Goal: Go to known website: Go to known website

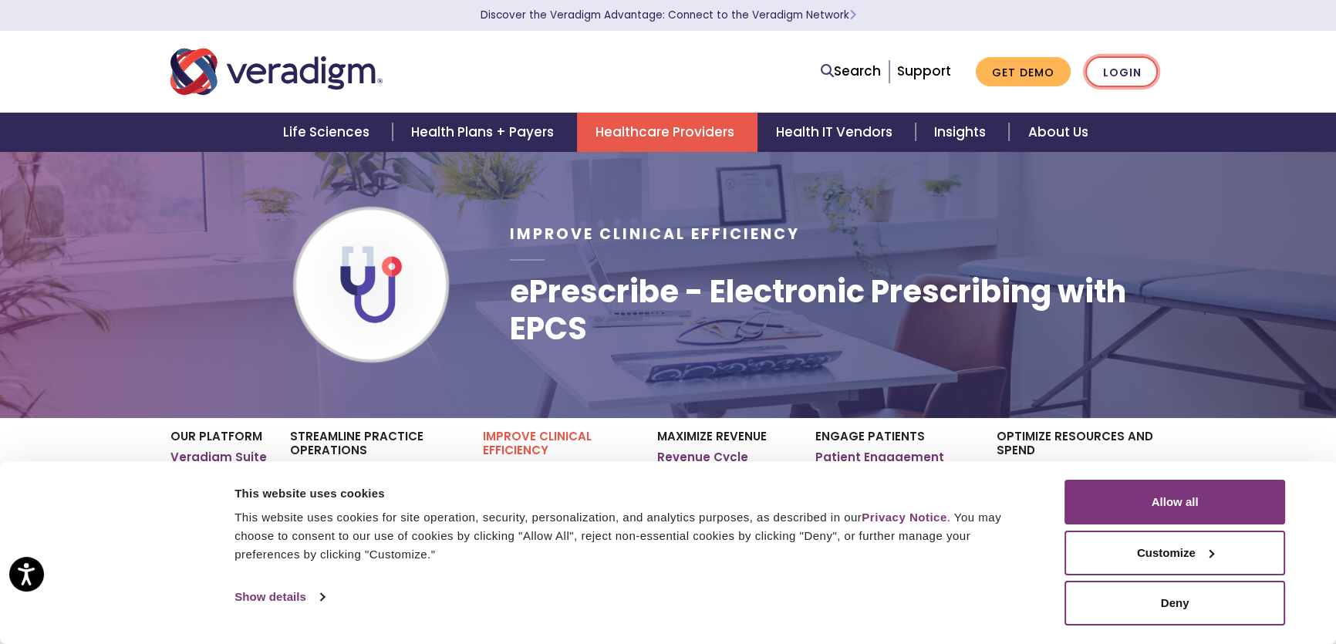
click at [1109, 77] on link "Login" at bounding box center [1121, 72] width 73 height 32
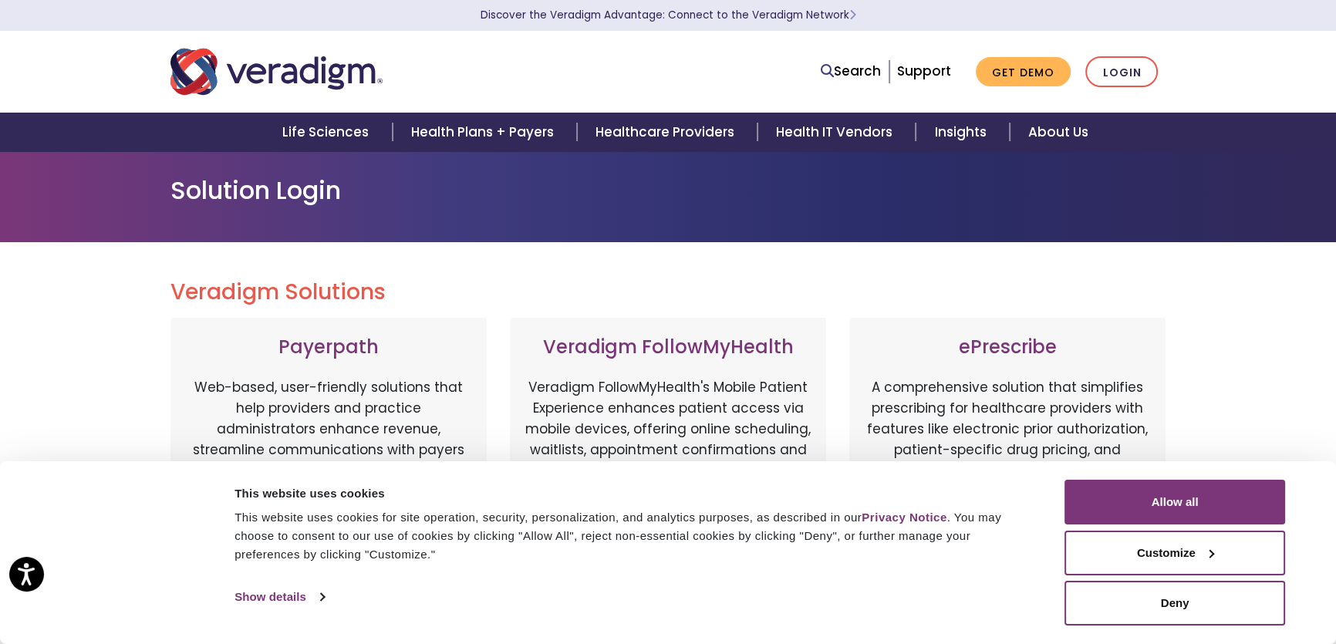
click at [1106, 75] on link "Login" at bounding box center [1121, 72] width 73 height 32
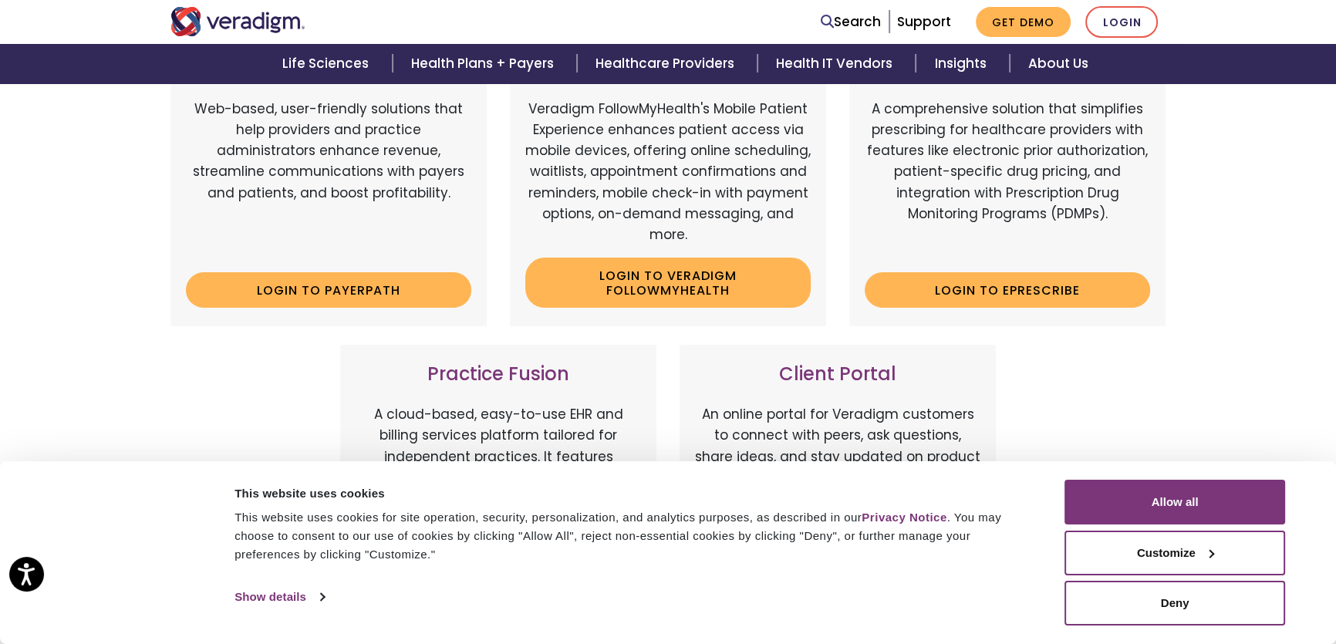
scroll to position [280, 0]
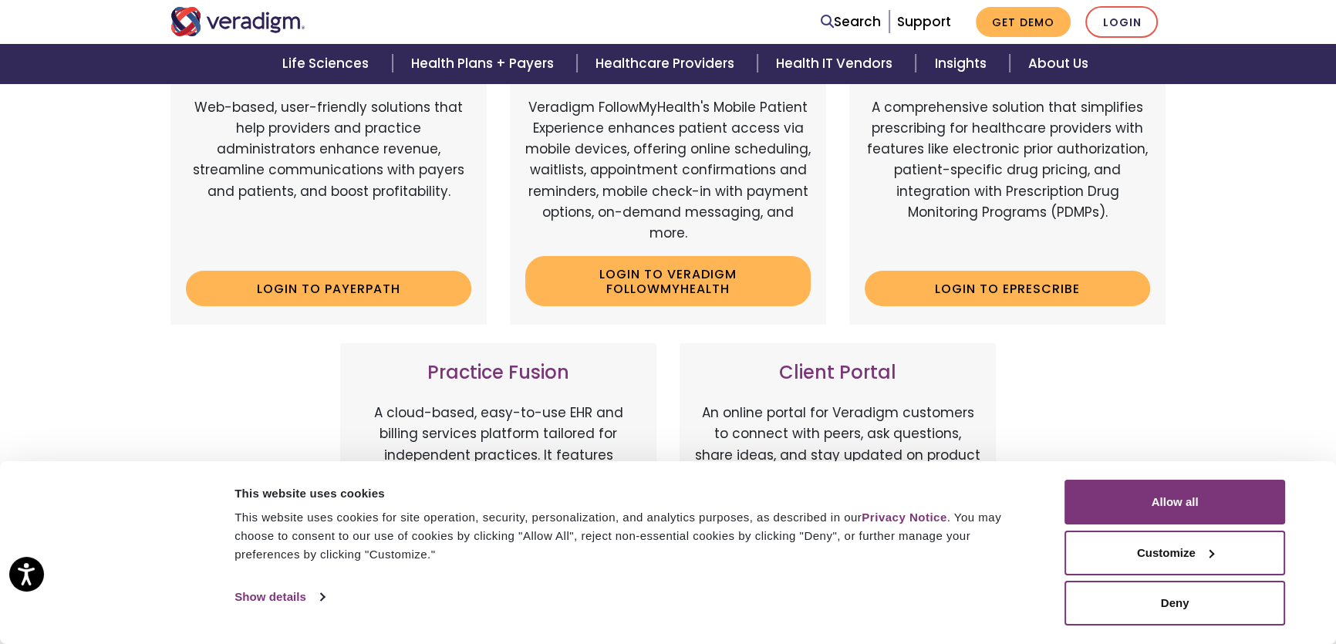
click at [985, 313] on div "ePrescribe A comprehensive solution that simplifies prescribing for healthcare …" at bounding box center [1007, 181] width 316 height 287
click at [990, 300] on link "Login to ePrescribe" at bounding box center [1007, 288] width 285 height 35
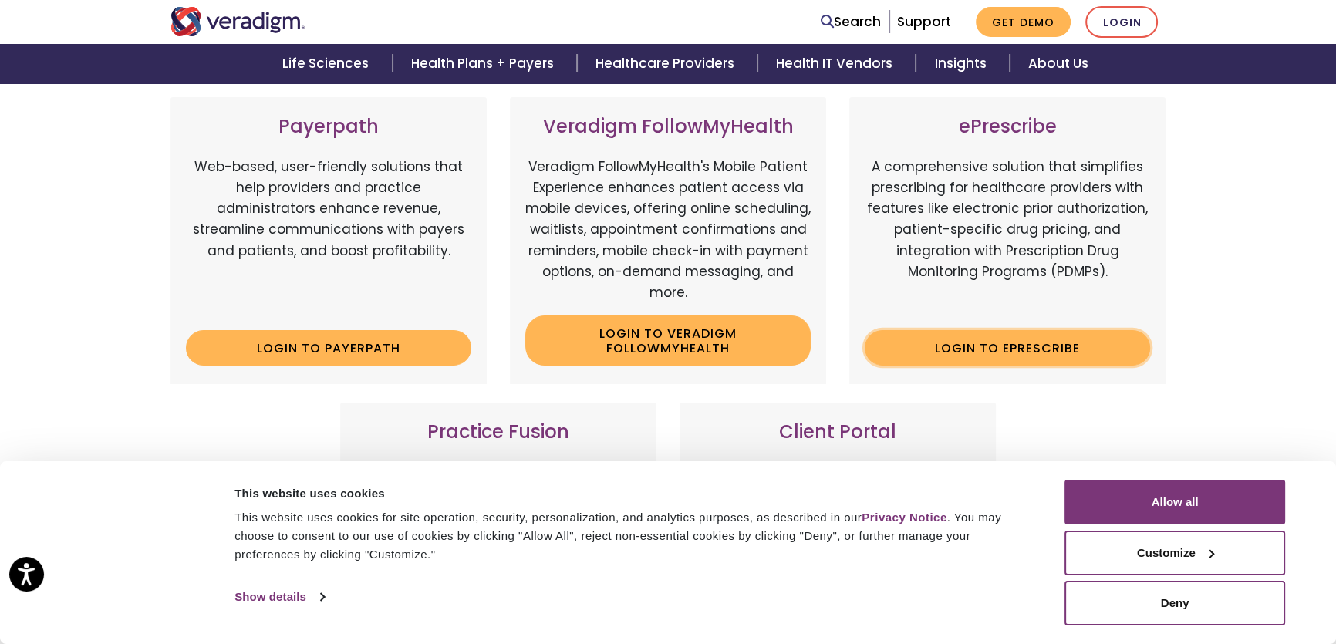
scroll to position [0, 0]
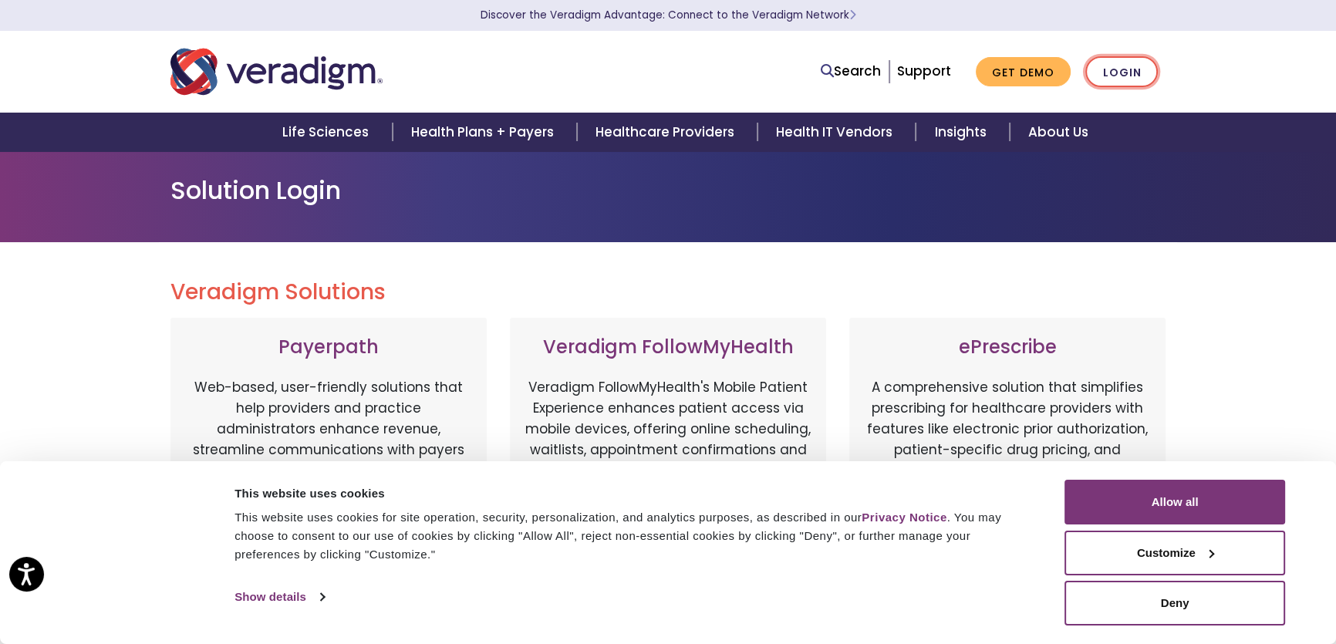
click at [1140, 66] on link "Login" at bounding box center [1121, 72] width 73 height 32
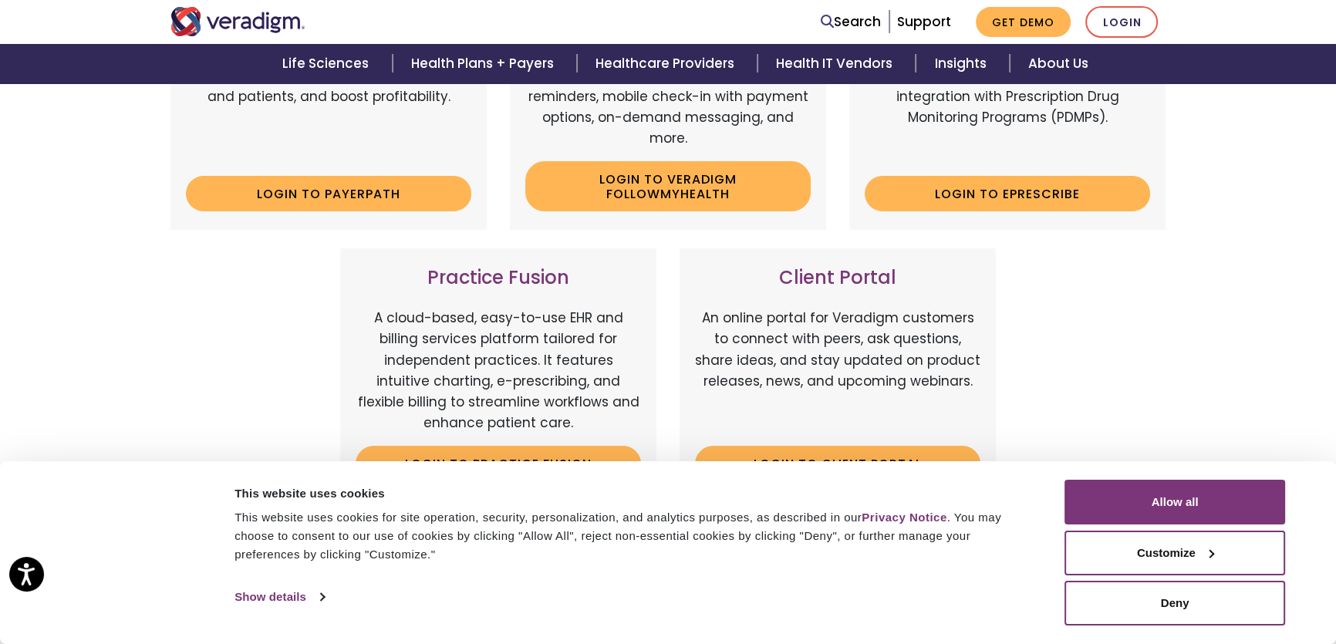
scroll to position [350, 0]
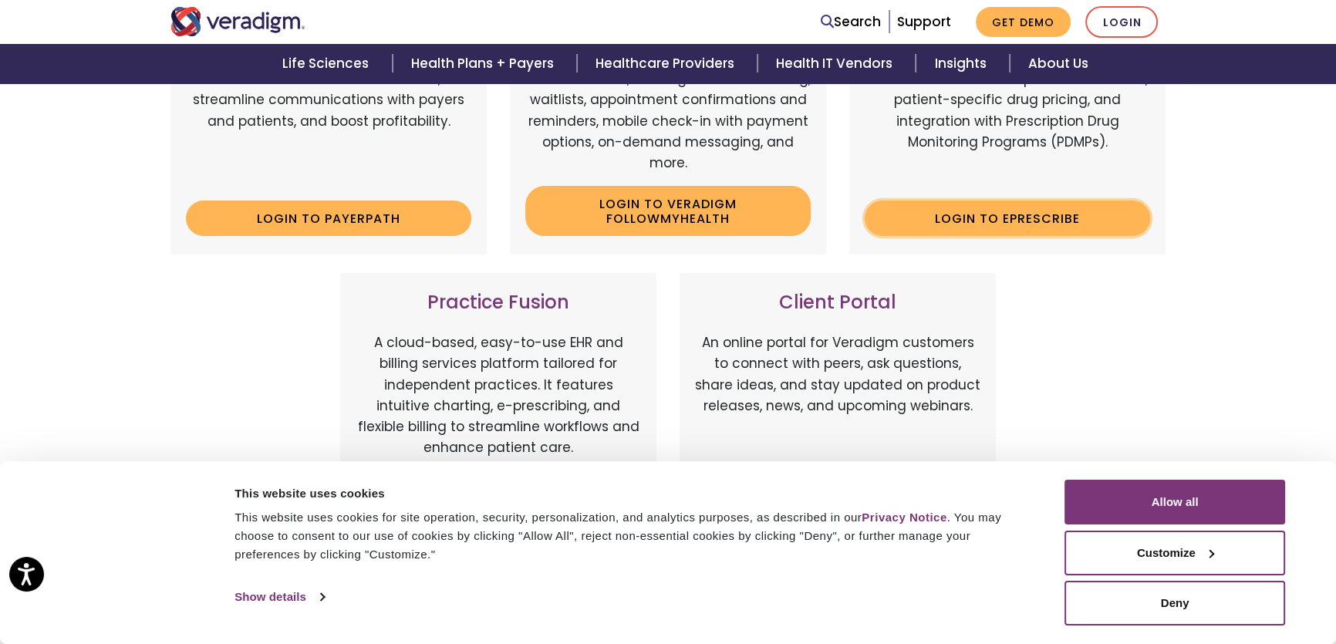
click at [1048, 218] on link "Login to ePrescribe" at bounding box center [1007, 218] width 285 height 35
